Goal: Information Seeking & Learning: Learn about a topic

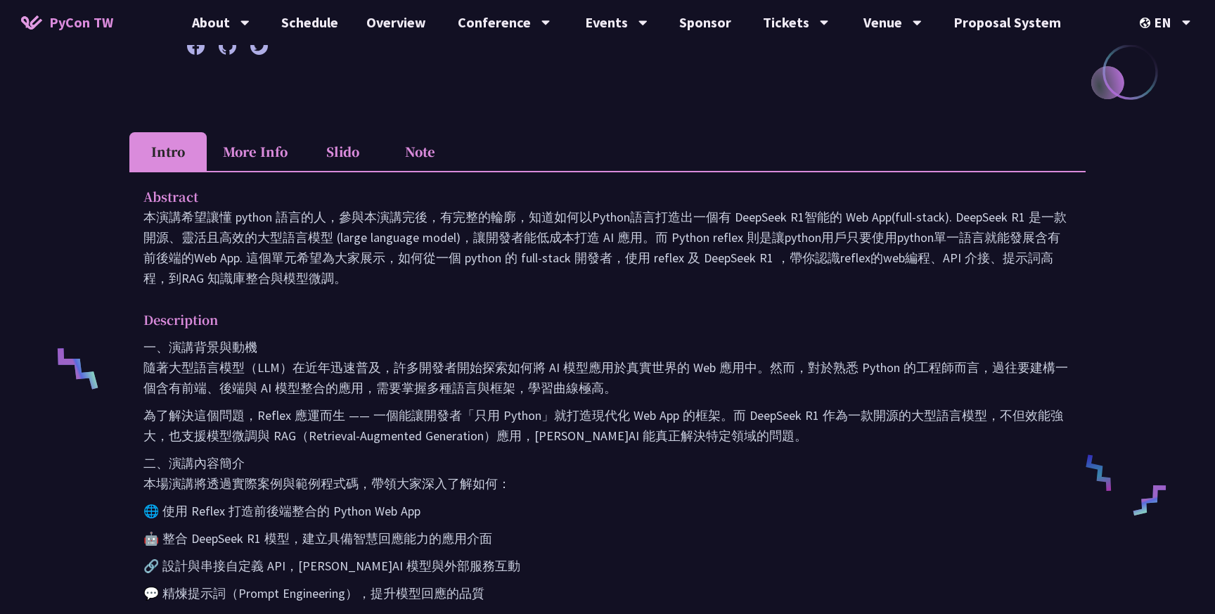
scroll to position [386, 0]
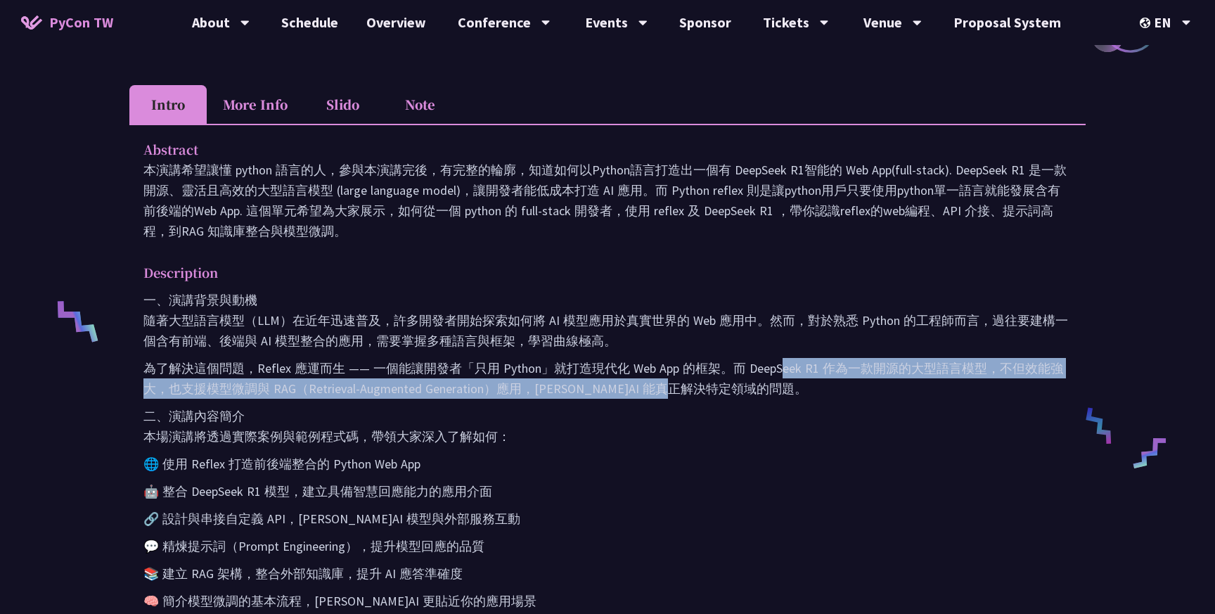
drag, startPoint x: 783, startPoint y: 358, endPoint x: 871, endPoint y: 389, distance: 93.8
click at [871, 389] on p "為了解決這個問題，Reflex 應運而生 —— 一個能讓開發者「只用 Python」就打造現代化 Web App 的框架。而 DeepSeek R1 作為一款…" at bounding box center [607, 378] width 928 height 41
click at [871, 388] on p "為了解決這個問題，Reflex 應運而生 —— 一個能讓開發者「只用 Python」就打造現代化 Web App 的框架。而 DeepSeek R1 作為一款…" at bounding box center [607, 378] width 928 height 41
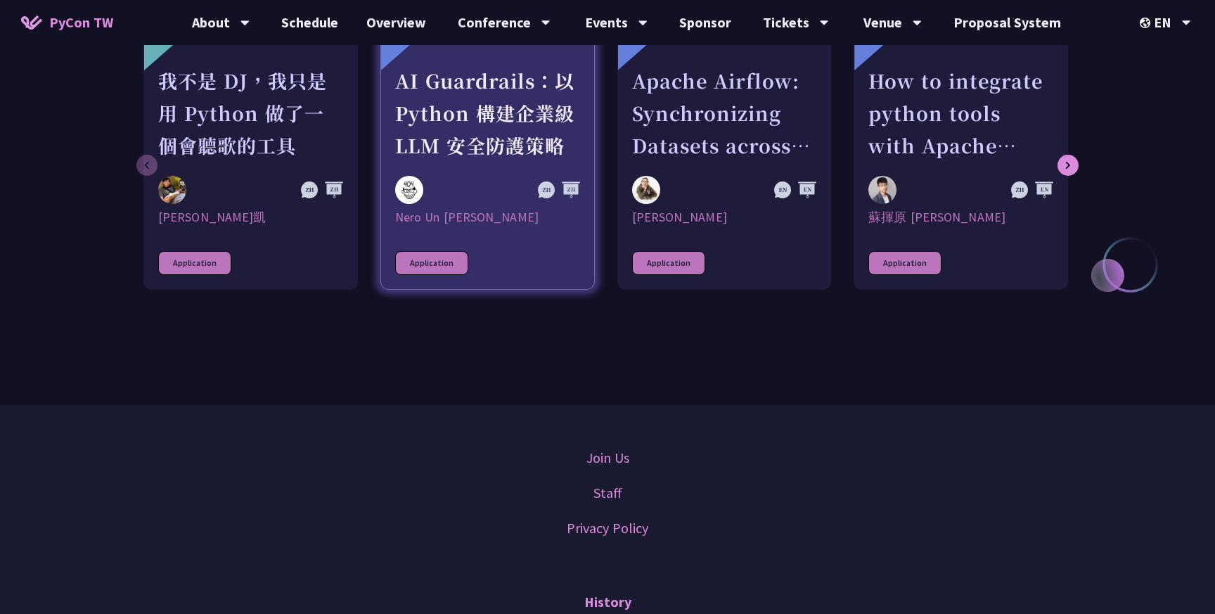
scroll to position [1406, 0]
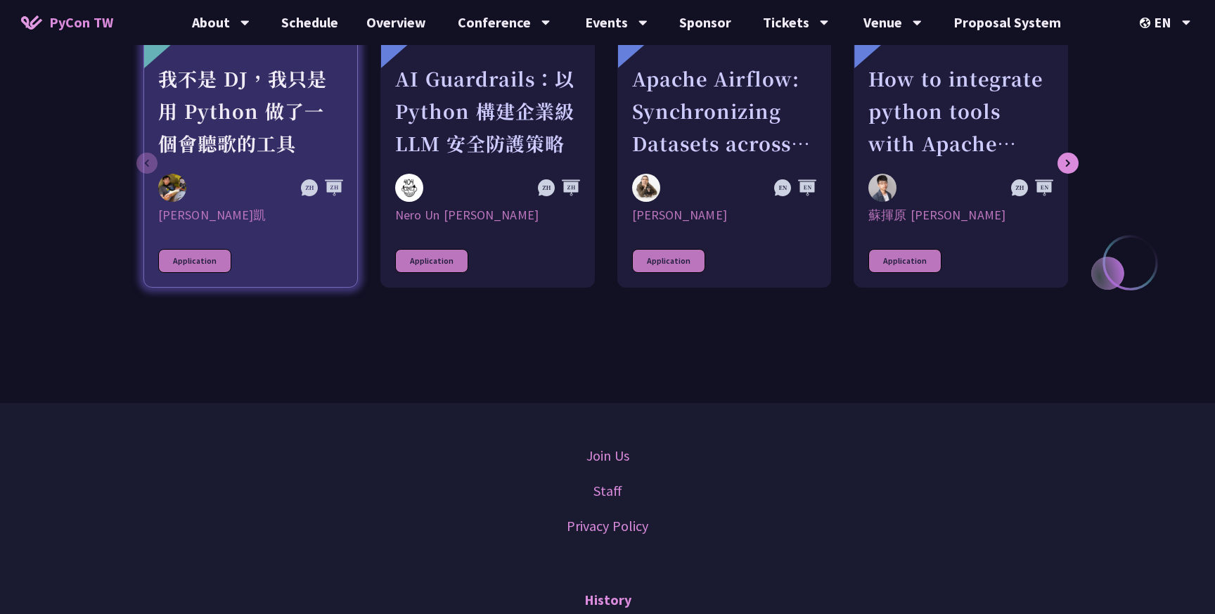
click at [218, 138] on div "我不是 DJ，我只是用 Python 做了一個會聽歌的工具" at bounding box center [250, 111] width 185 height 97
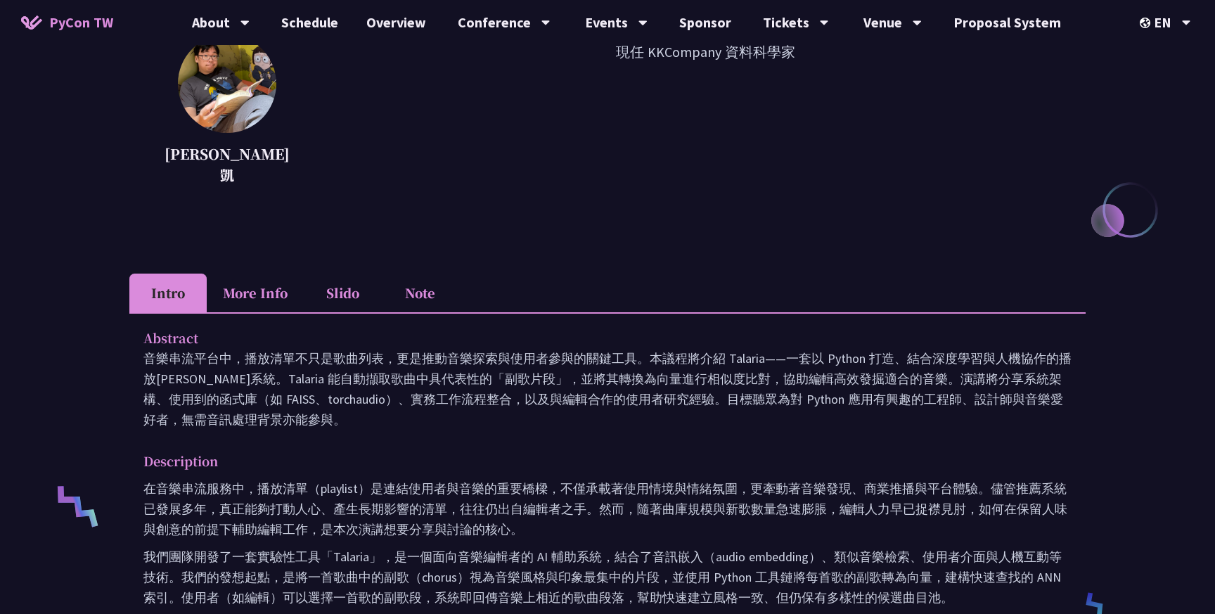
scroll to position [205, 0]
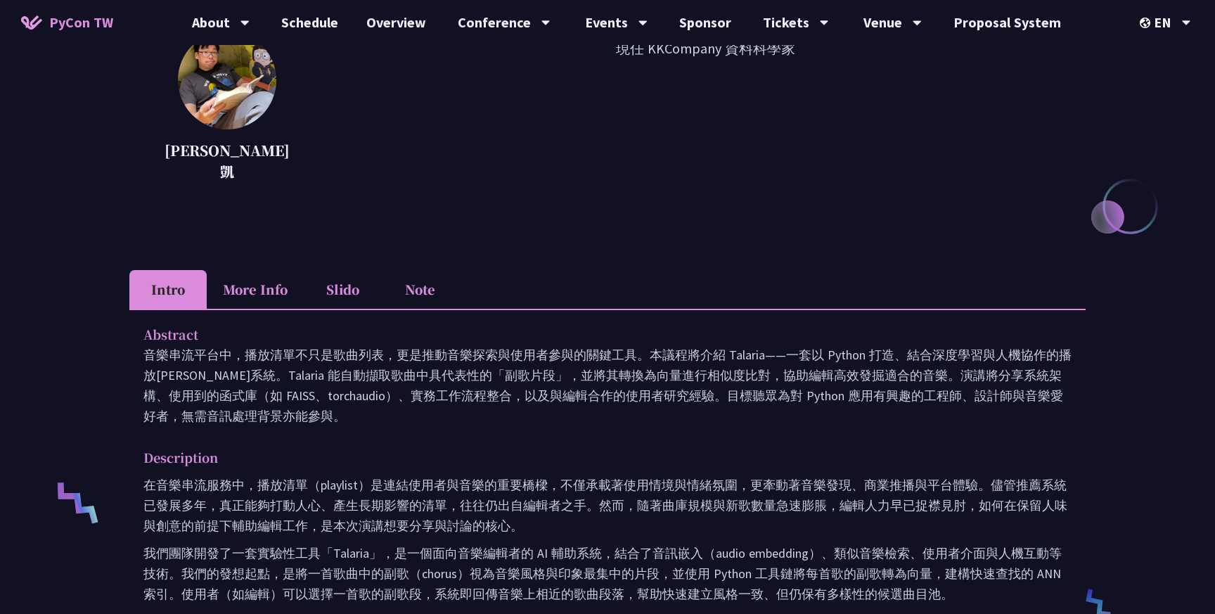
drag, startPoint x: 271, startPoint y: 321, endPoint x: 285, endPoint y: 406, distance: 85.7
click at [285, 406] on div "Abstract 音樂串流平台中，播放清單不只是歌曲列表，更是推動音樂探索與使用者參與的關鍵工具。本議程將介紹 Talaria——一套以 Python 打造、…" at bounding box center [607, 621] width 956 height 624
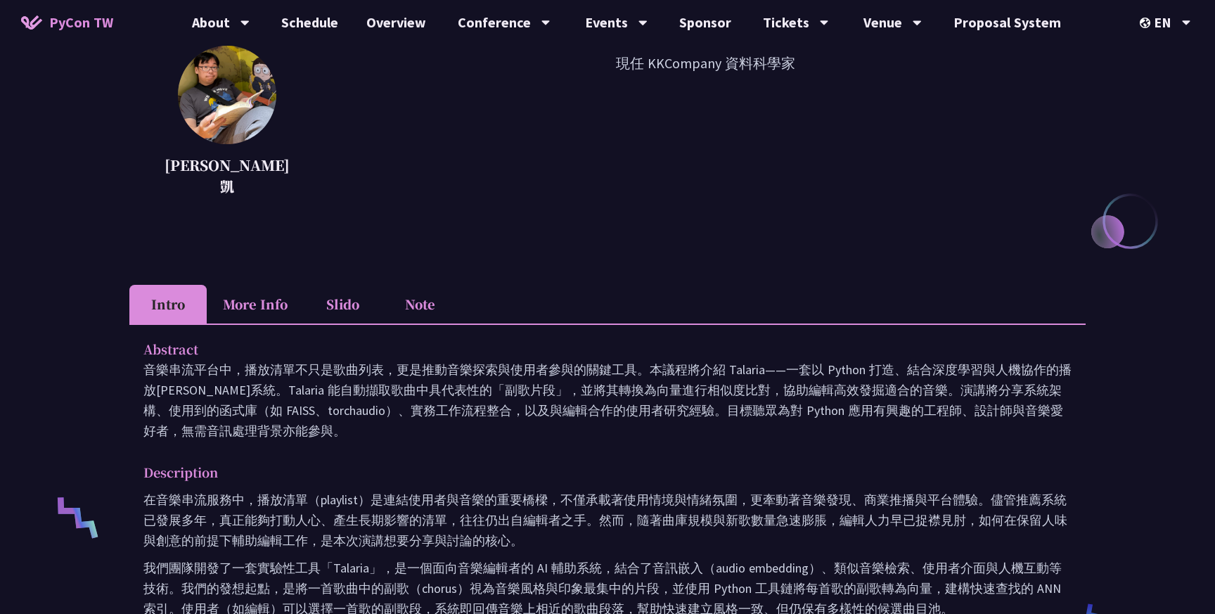
scroll to position [0, 0]
